Goal: Find specific page/section: Find specific page/section

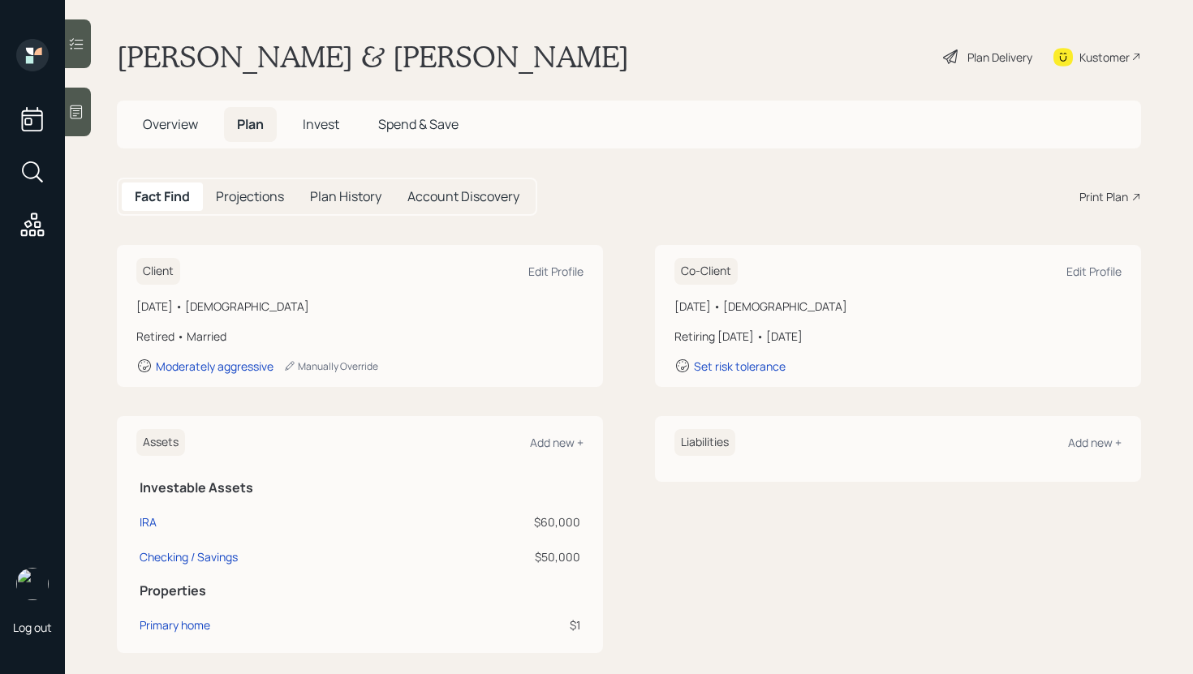
click at [185, 127] on span "Overview" at bounding box center [170, 124] width 55 height 18
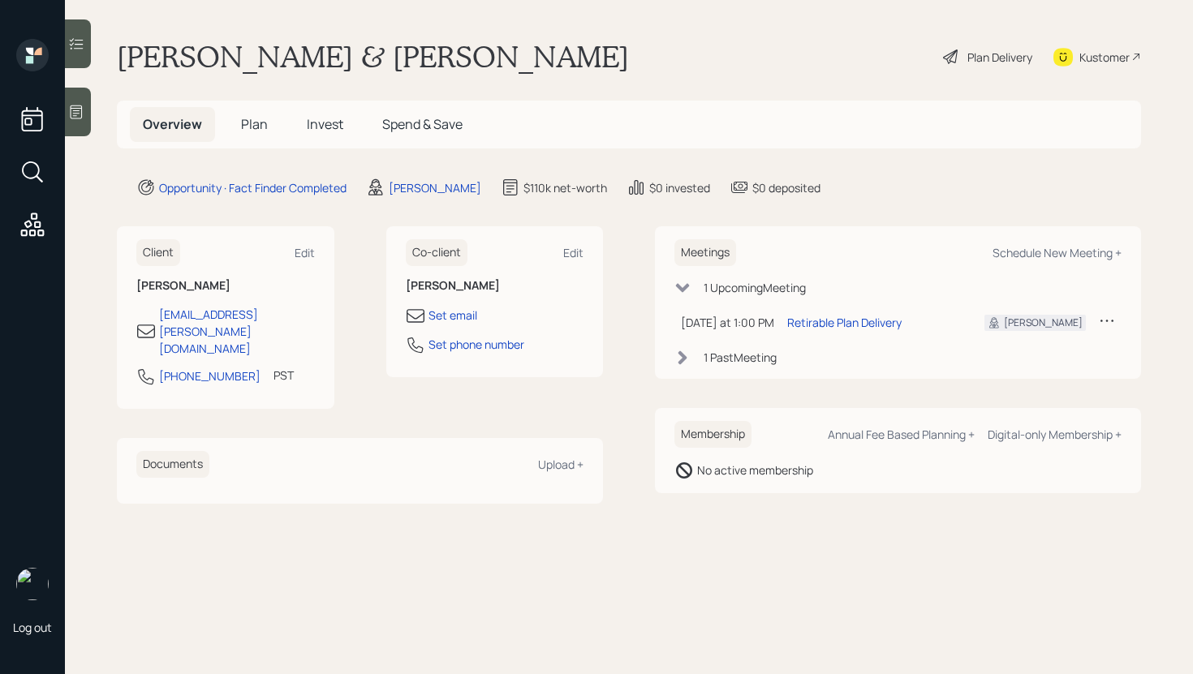
click at [234, 120] on h5 "Plan" at bounding box center [254, 124] width 53 height 35
